Goal: Information Seeking & Learning: Learn about a topic

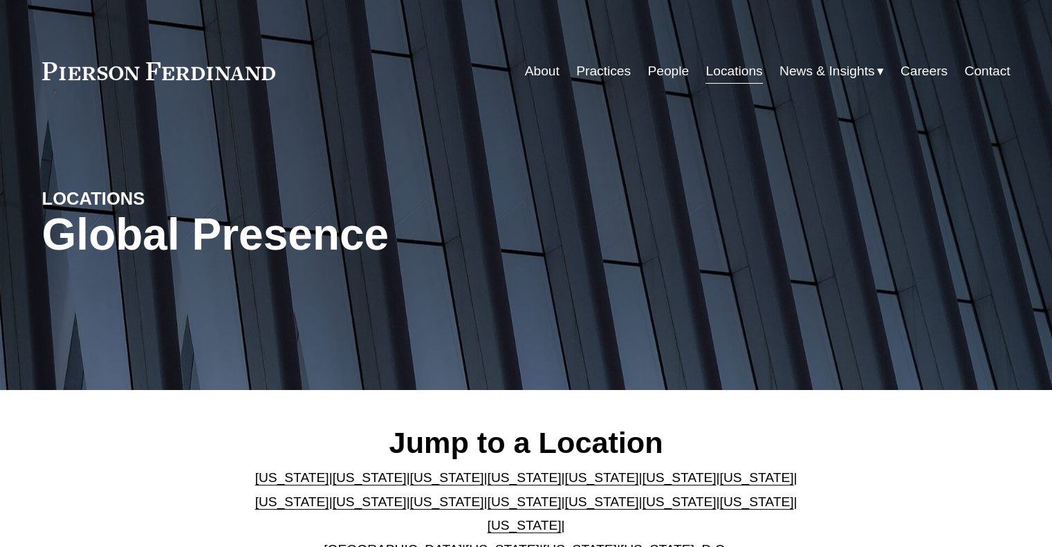
click at [672, 69] on link "People" at bounding box center [668, 71] width 42 height 26
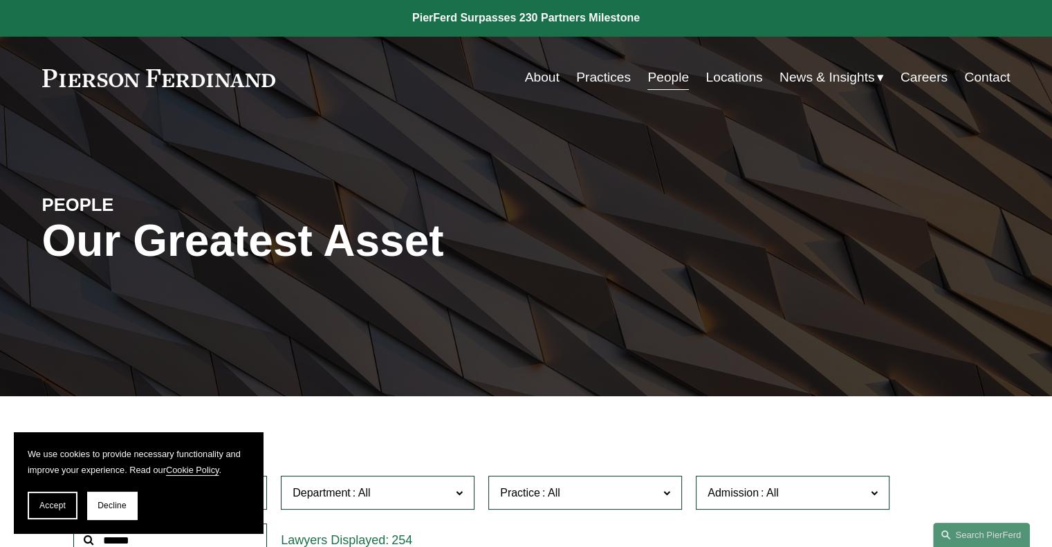
scroll to position [277, 0]
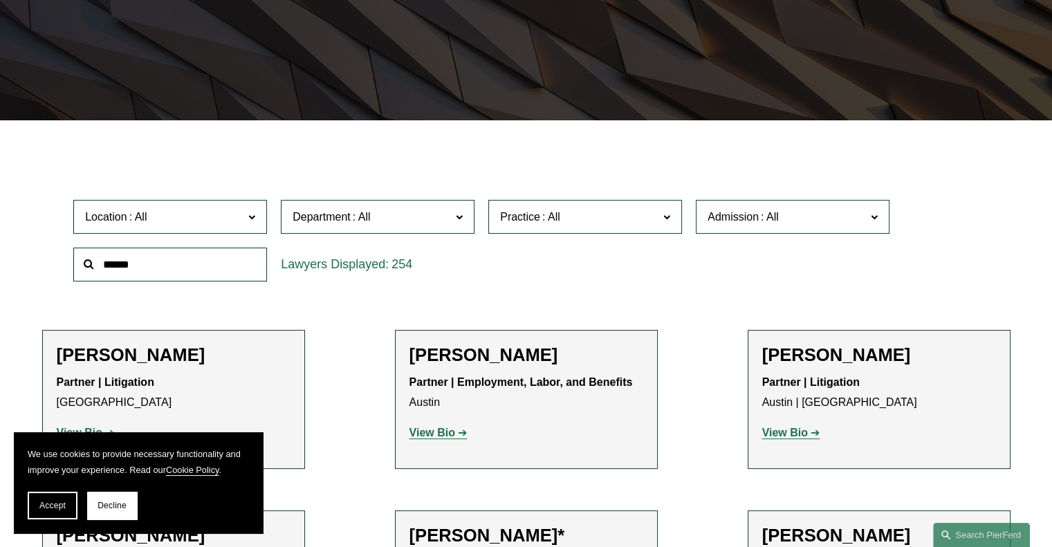
click at [131, 267] on input "text" at bounding box center [170, 265] width 194 height 34
type input "****"
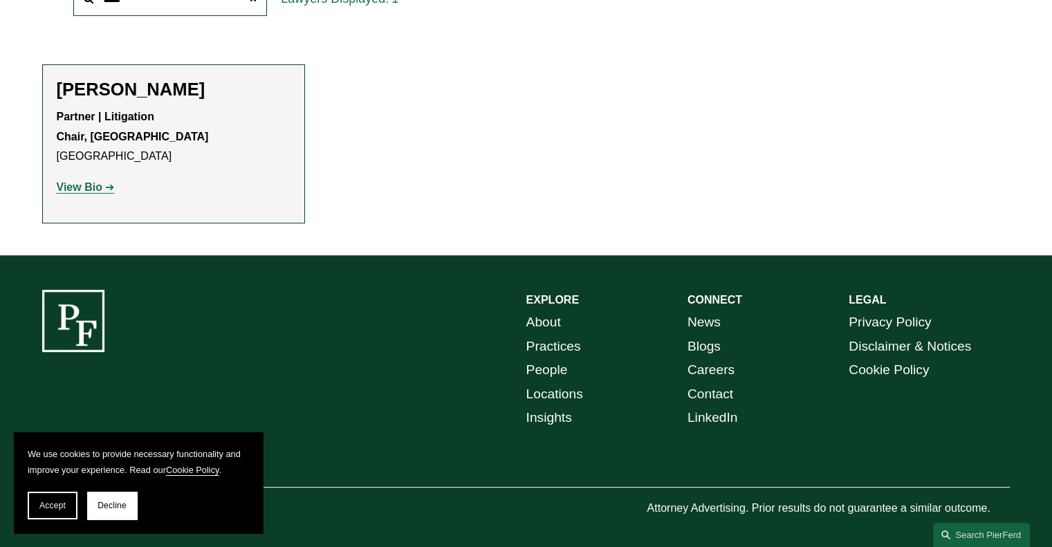
scroll to position [550, 0]
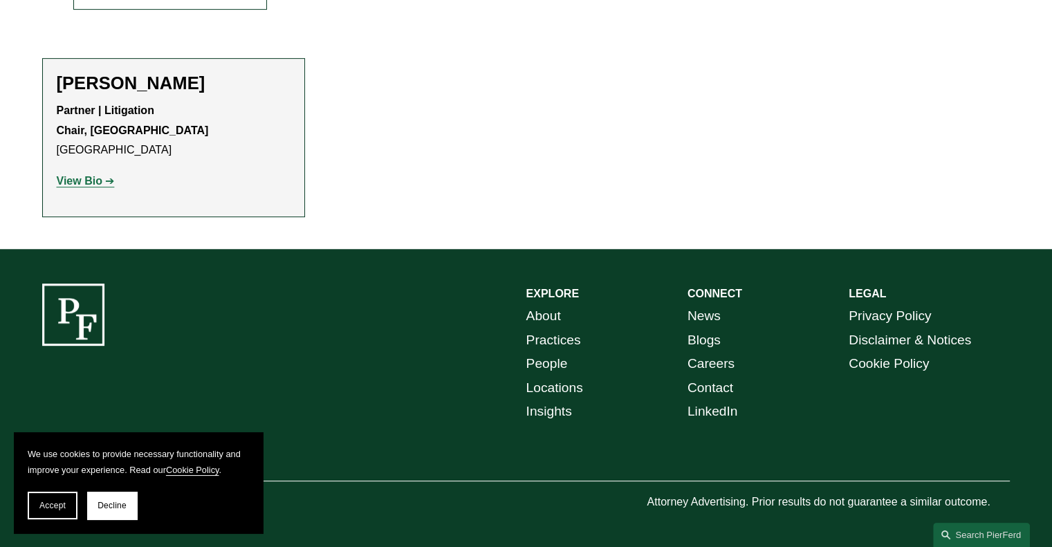
click at [89, 178] on strong "View Bio" at bounding box center [80, 181] width 46 height 12
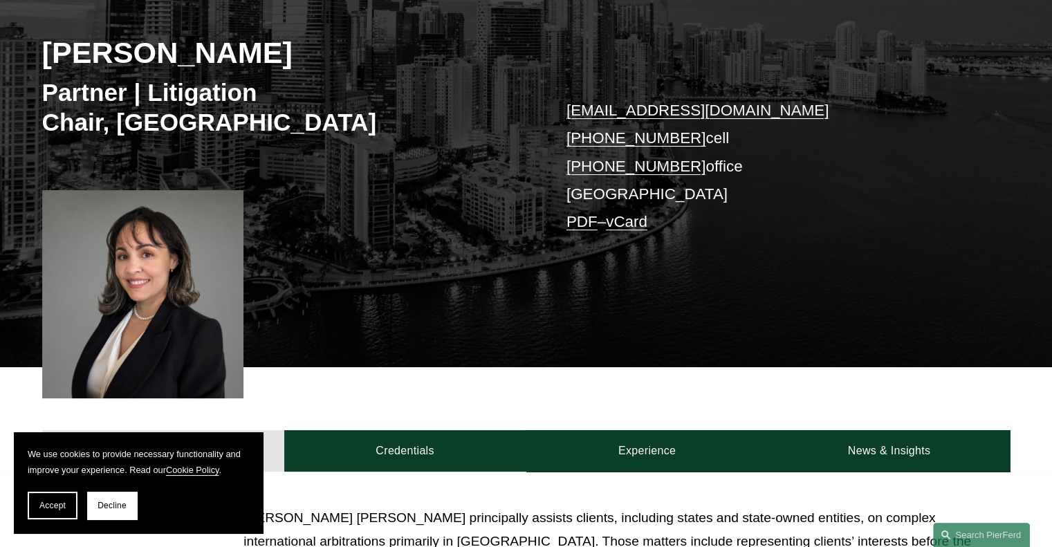
scroll to position [208, 0]
